Goal: Navigation & Orientation: Find specific page/section

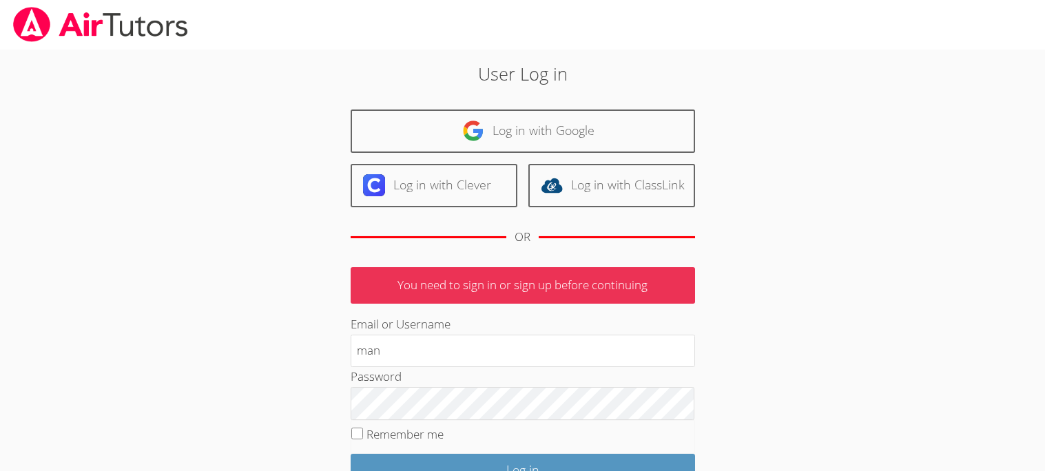
type input "mansoorjm"
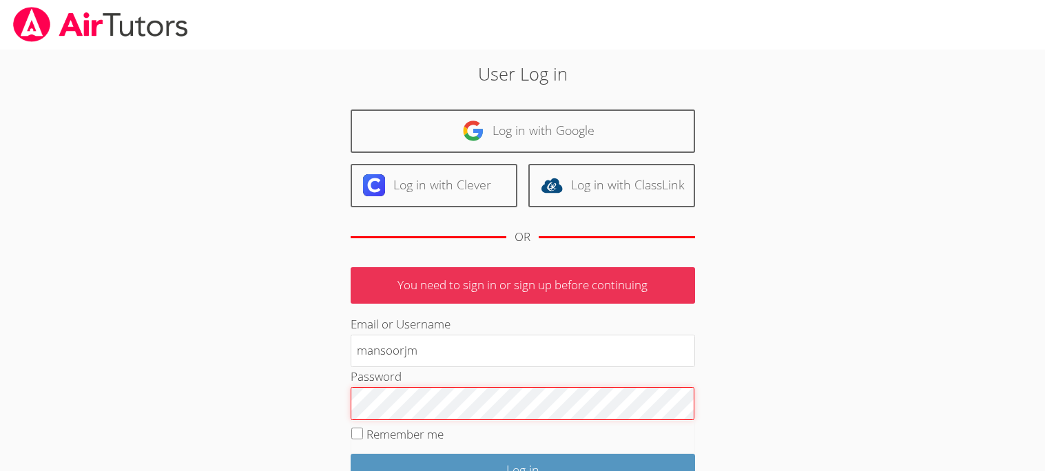
click at [351, 454] on input "Log in" at bounding box center [523, 470] width 344 height 32
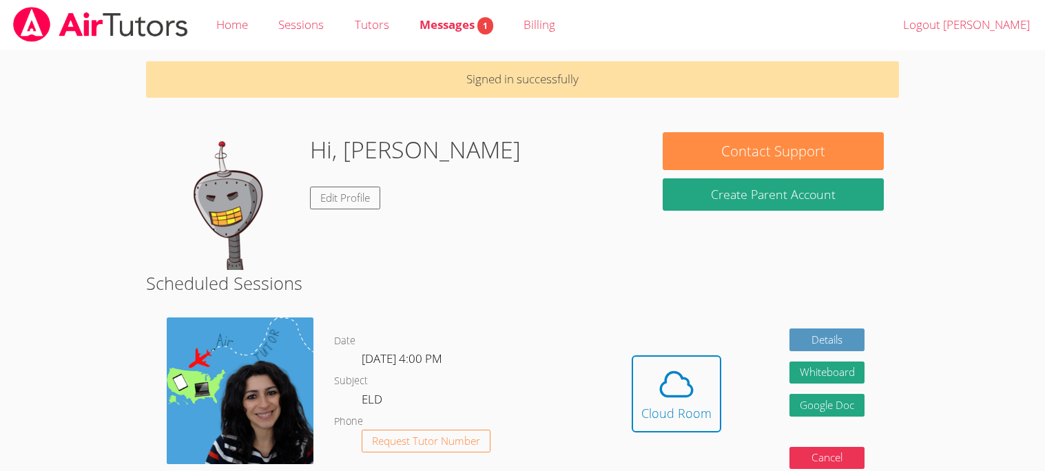
click at [1022, 380] on body "Home Sessions Tutors Messages 1 Billing Logout Mansoor Jameel Signed in success…" at bounding box center [522, 235] width 1045 height 471
